Goal: Transaction & Acquisition: Purchase product/service

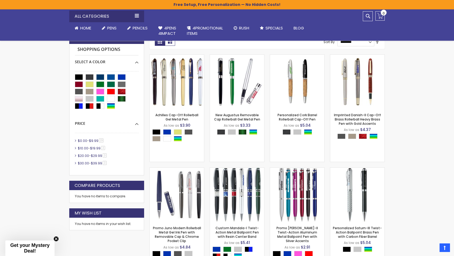
scroll to position [91, 0]
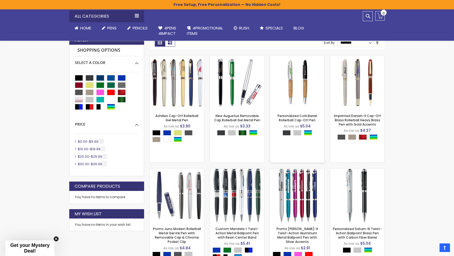
click at [306, 74] on img at bounding box center [297, 82] width 54 height 54
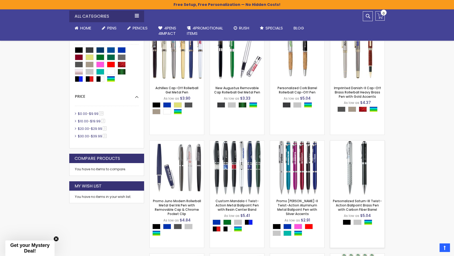
scroll to position [119, 0]
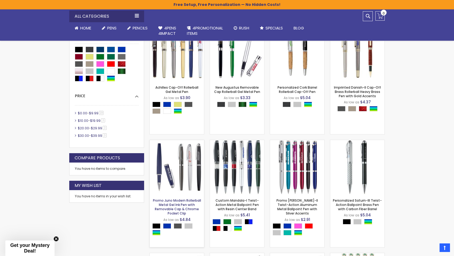
click at [175, 200] on link "Promo Juno Modern Rollerball Metal Gel Ink Pen with Removable Cap & Chrome Pock…" at bounding box center [177, 207] width 48 height 18
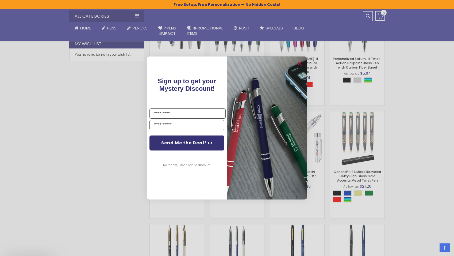
scroll to position [271, 0]
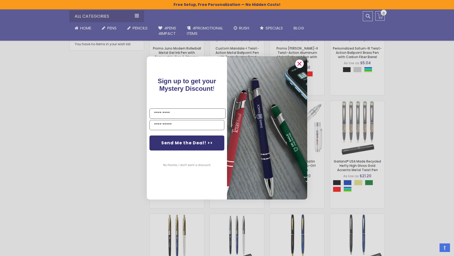
click at [301, 64] on circle "Close dialog" at bounding box center [299, 64] width 8 height 8
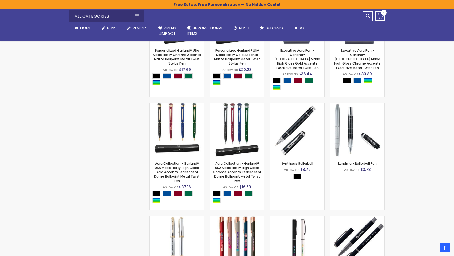
scroll to position [609, 0]
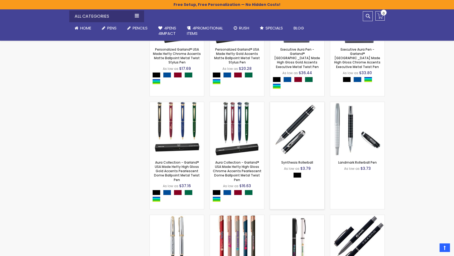
click at [305, 135] on img at bounding box center [297, 129] width 54 height 54
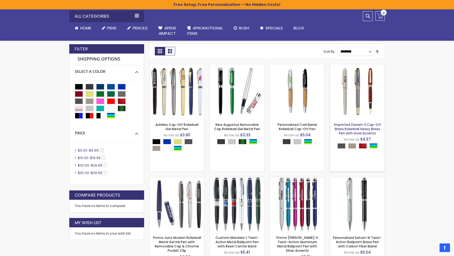
scroll to position [84, 0]
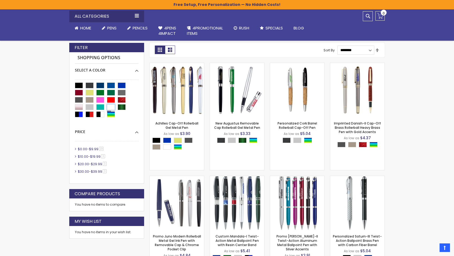
click at [110, 105] on div "White" at bounding box center [111, 107] width 8 height 6
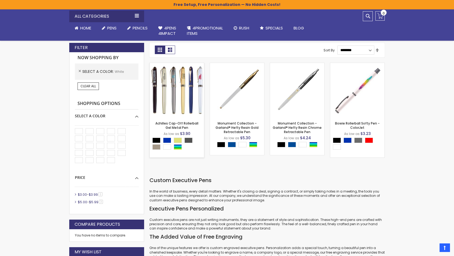
click at [180, 97] on img at bounding box center [177, 90] width 54 height 54
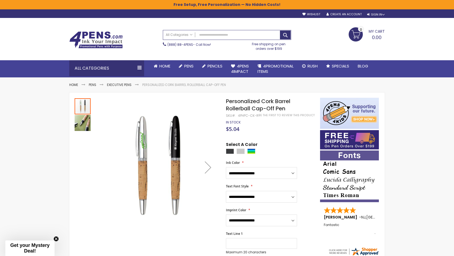
click at [143, 26] on div "Toggle Nav Search All Categories All Categories Pens Plastic Pens Metal Pens Gr…" at bounding box center [227, 39] width 321 height 42
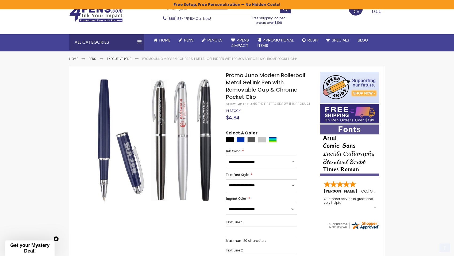
scroll to position [33, 0]
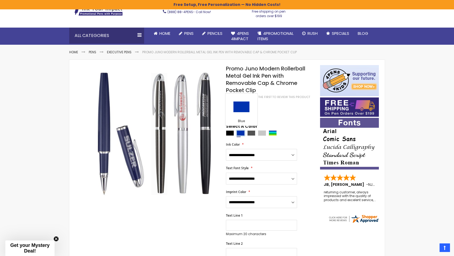
click at [241, 131] on div "Blue" at bounding box center [241, 132] width 8 height 5
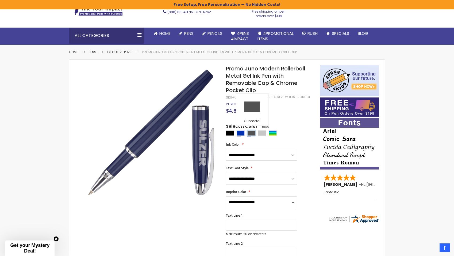
click at [251, 133] on div "Gunmetal" at bounding box center [251, 132] width 8 height 5
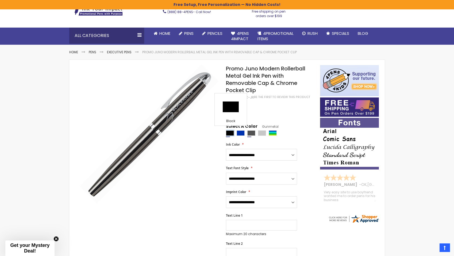
click at [231, 133] on div "Black" at bounding box center [230, 132] width 8 height 5
type input "****"
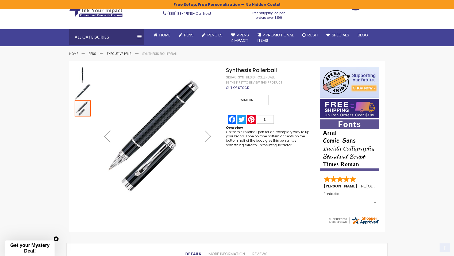
scroll to position [34, 0]
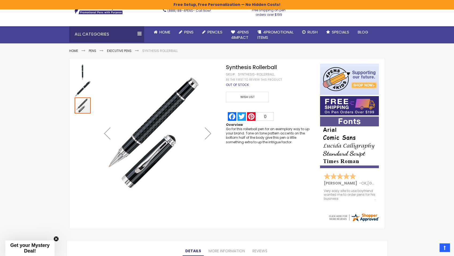
click at [83, 88] on img "Synthesis Rollerball" at bounding box center [83, 89] width 16 height 16
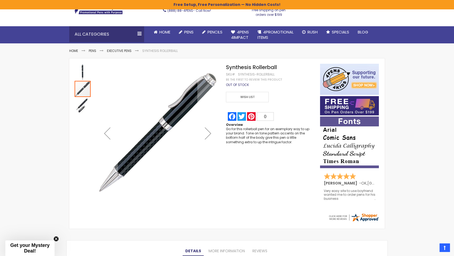
click at [83, 78] on img "Synthesis Rollerball" at bounding box center [83, 72] width 16 height 16
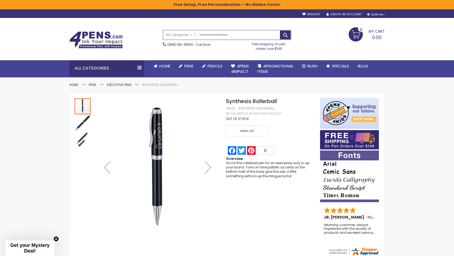
scroll to position [0, 0]
